Goal: Check status: Check status

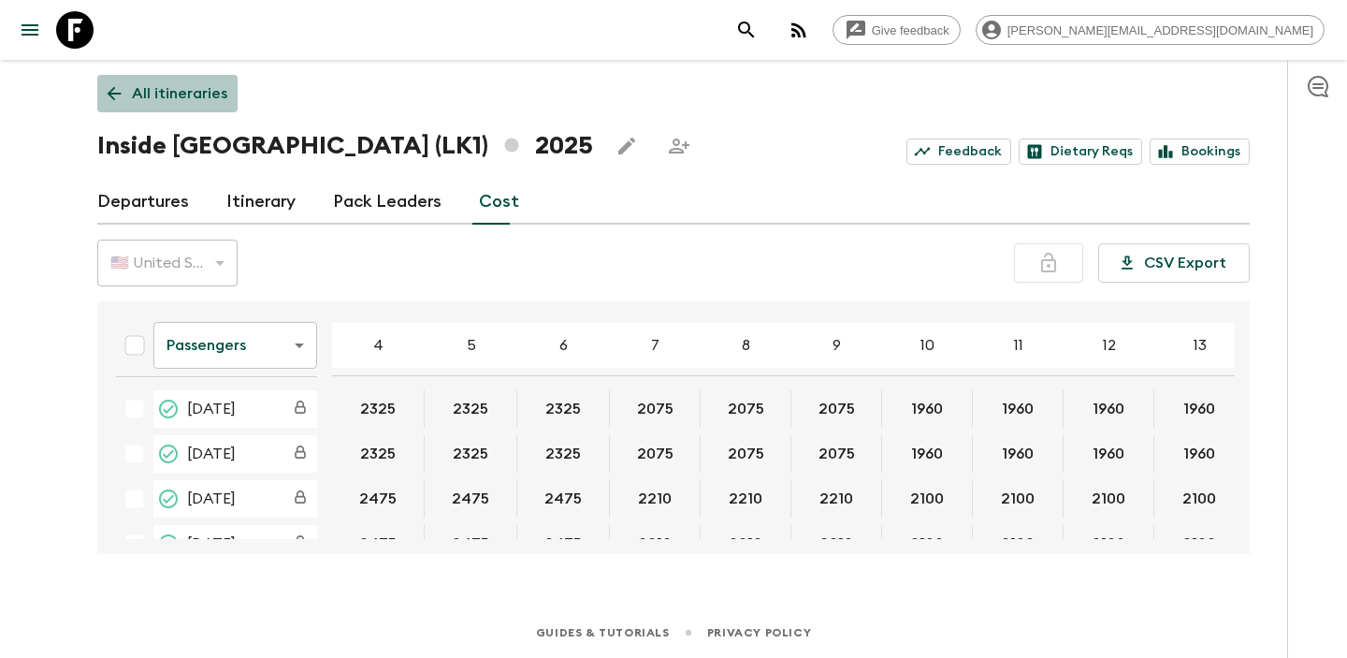
click at [130, 80] on link "All itineraries" at bounding box center [167, 93] width 140 height 37
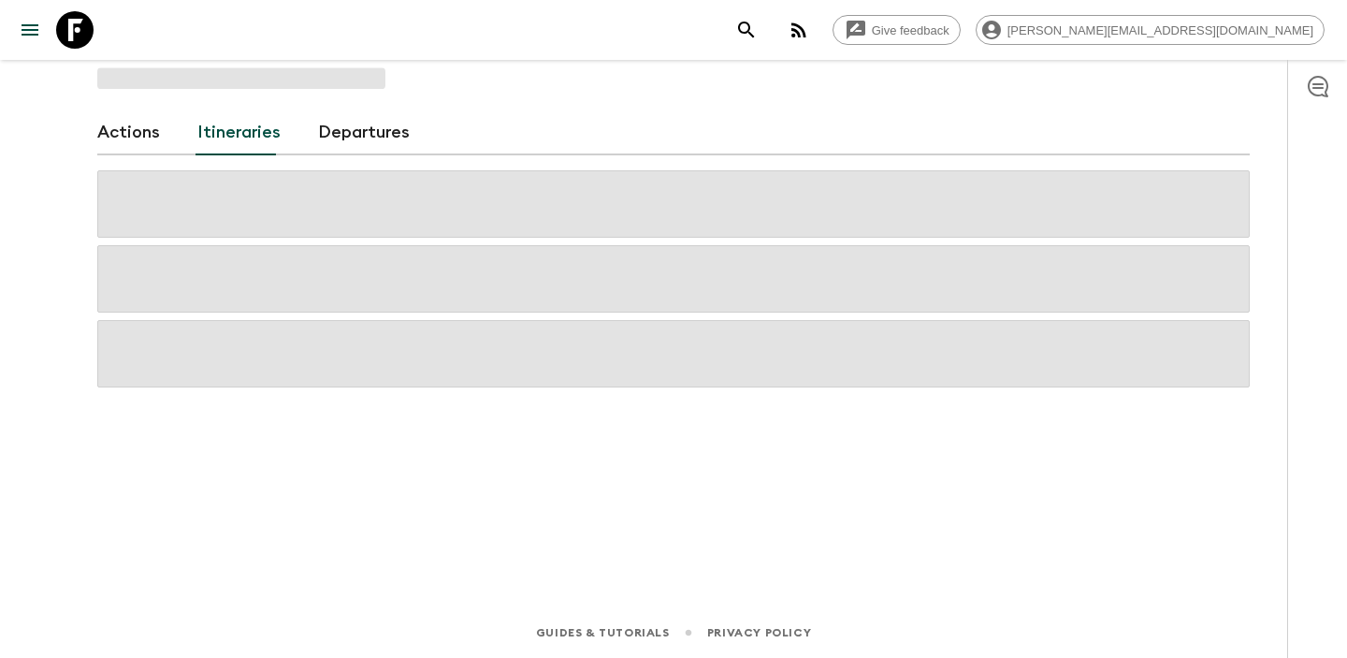
click at [125, 80] on span at bounding box center [241, 78] width 288 height 22
click at [358, 137] on link "Departures" at bounding box center [364, 132] width 92 height 45
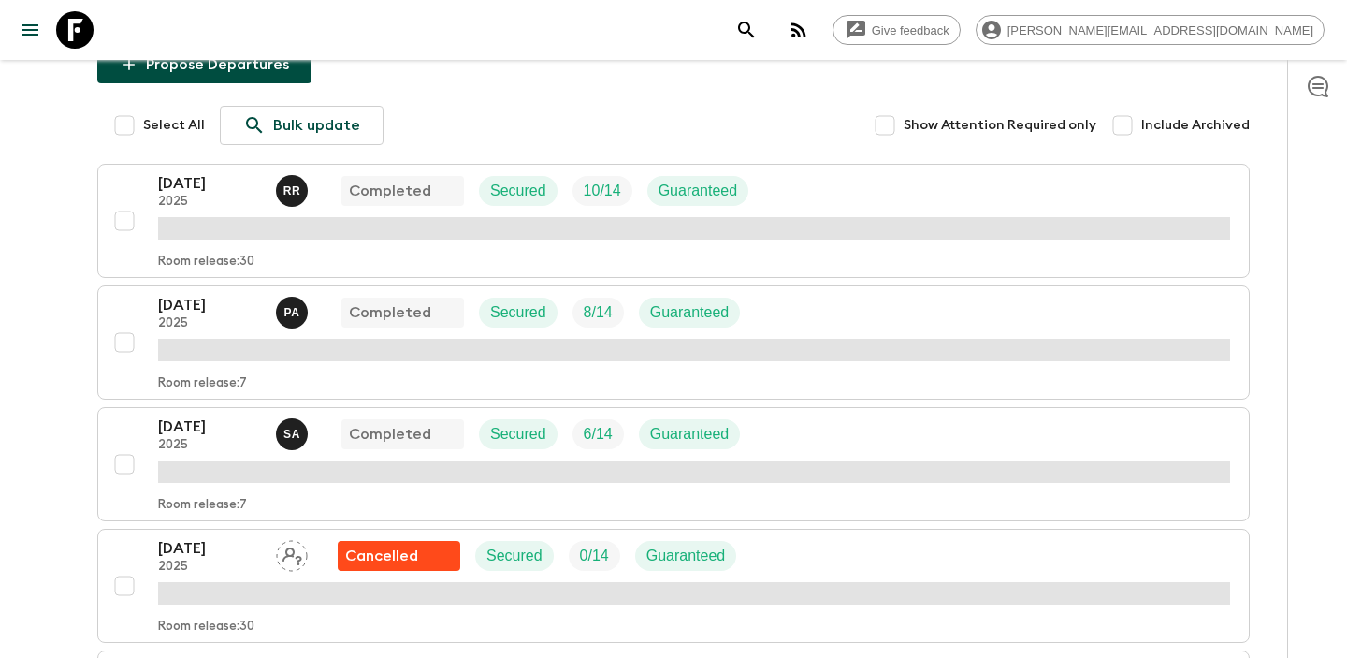
scroll to position [846, 0]
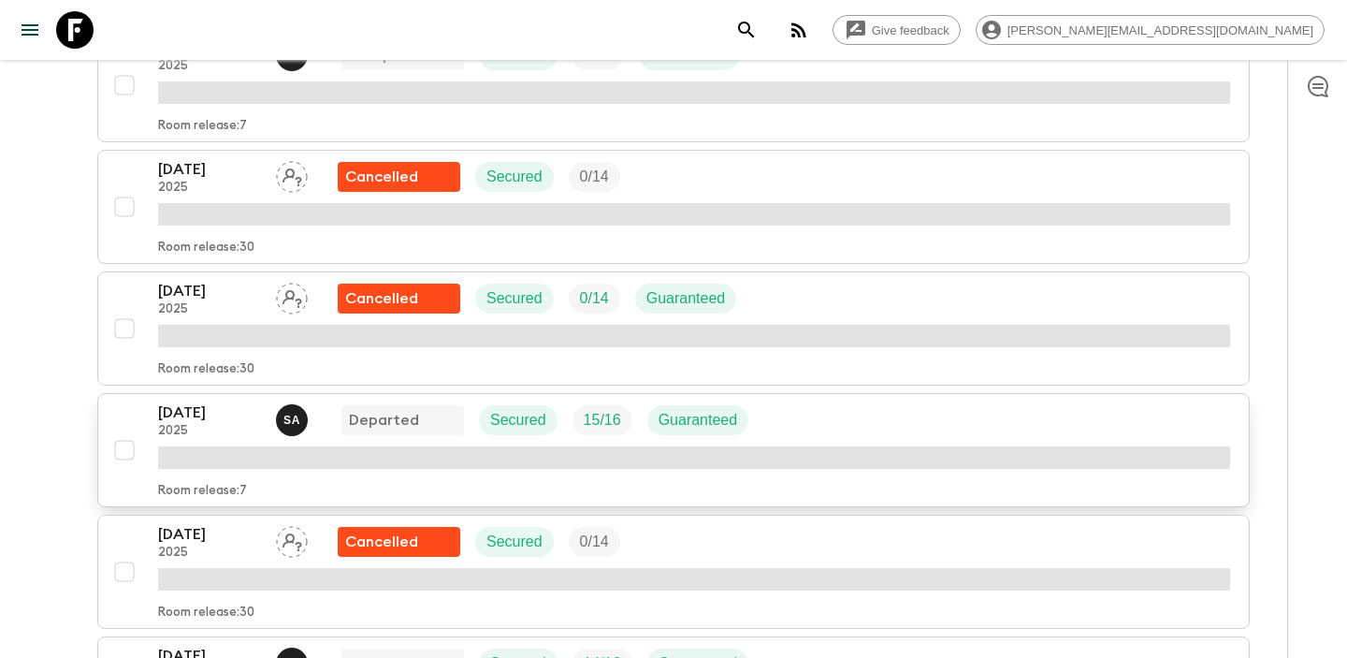
click at [216, 410] on p "[DATE]" at bounding box center [209, 412] width 103 height 22
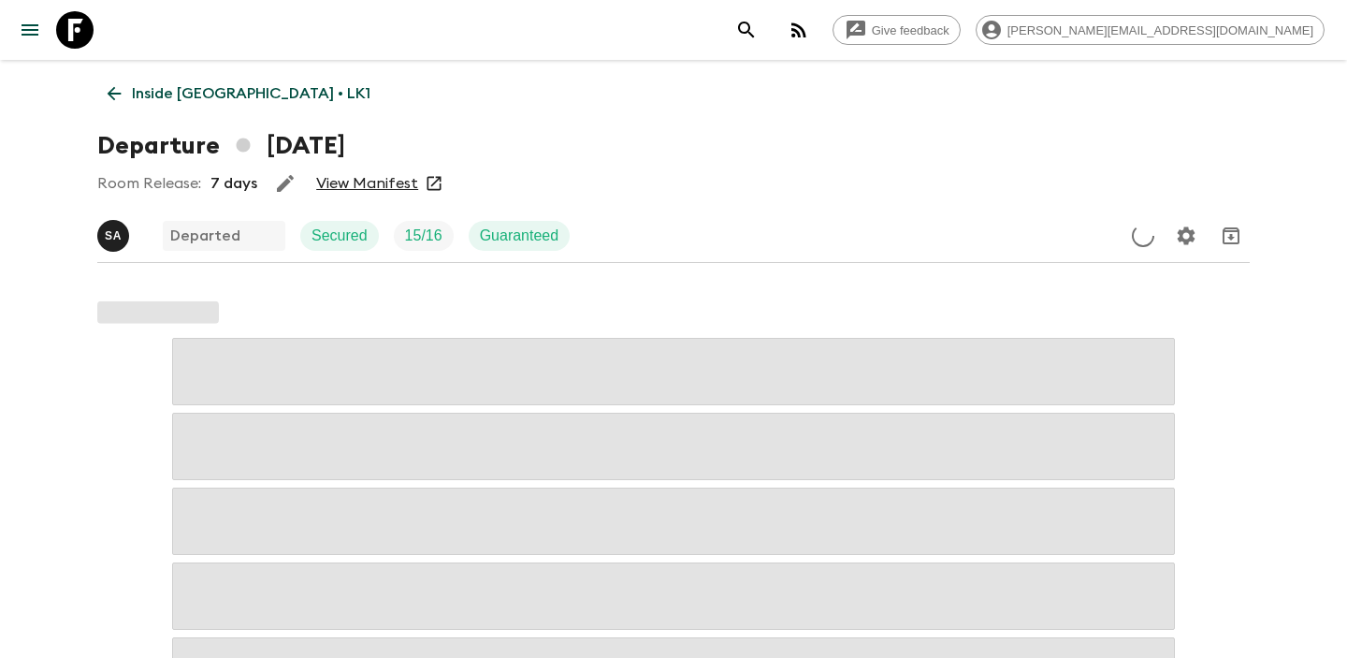
click at [367, 177] on link "View Manifest" at bounding box center [367, 183] width 102 height 19
